Goal: Complete application form

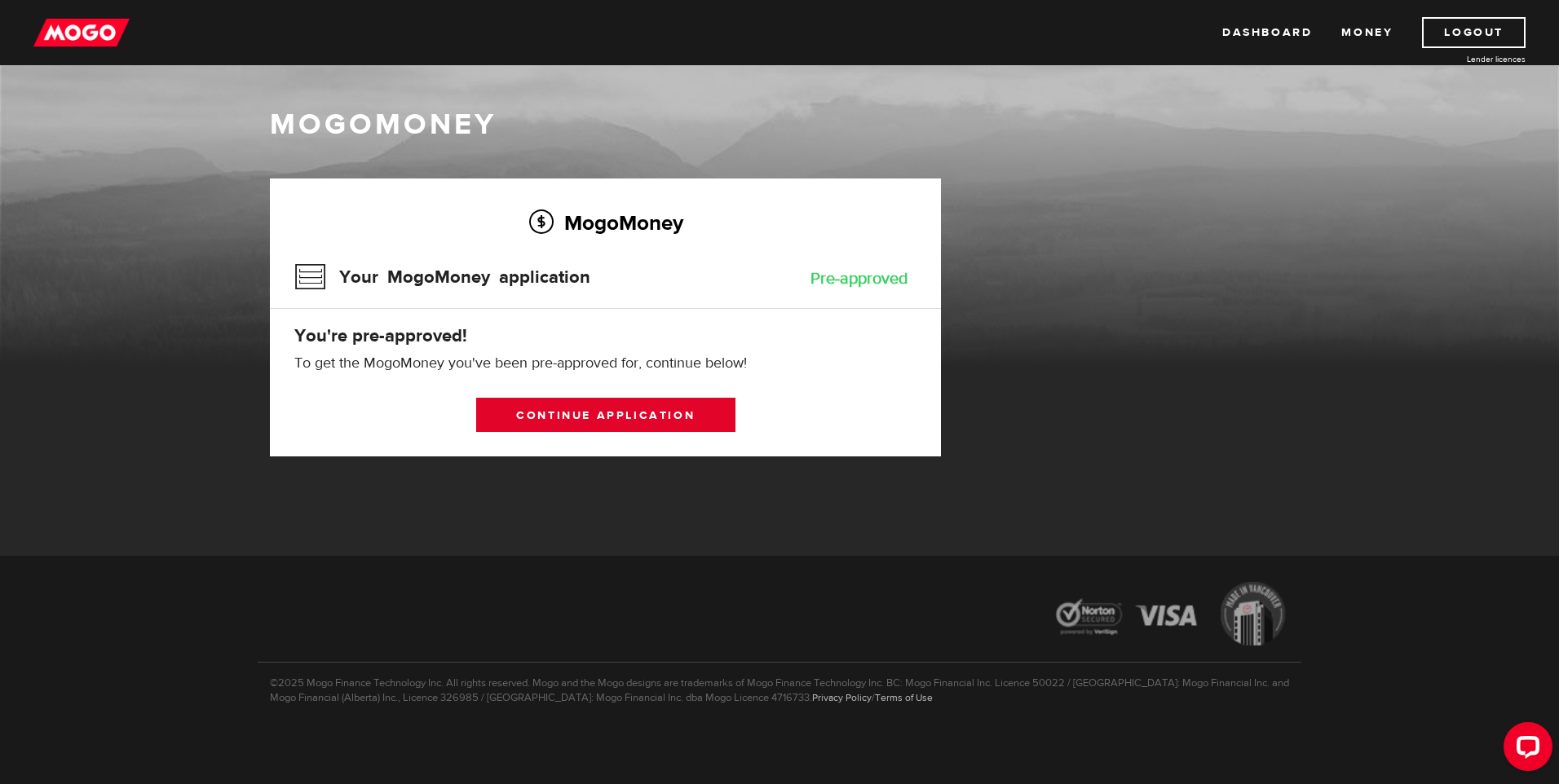
click at [647, 413] on link "Continue application" at bounding box center [606, 415] width 260 height 34
